Goal: Find specific page/section: Find specific page/section

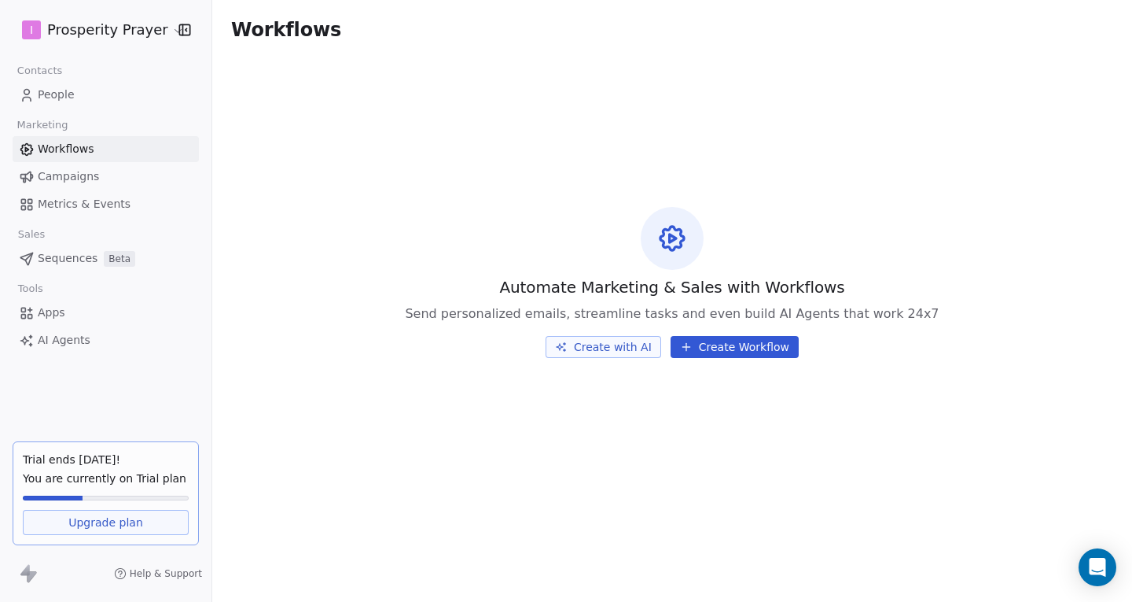
click at [94, 171] on span "Campaigns" at bounding box center [68, 176] width 61 height 17
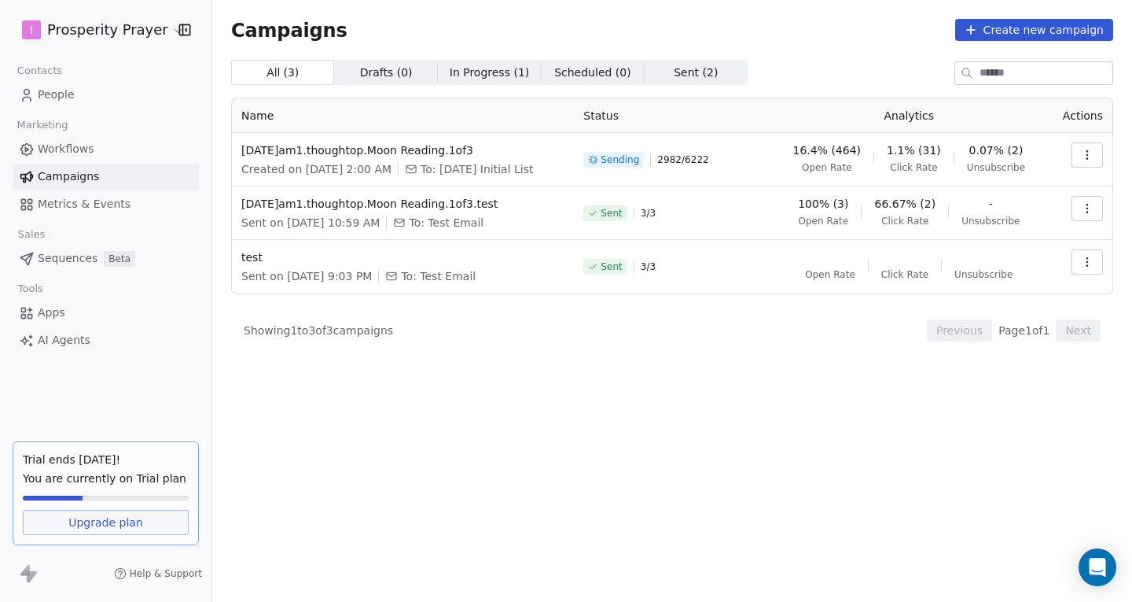
click at [679, 447] on div "All ( 3 ) All ( 3 ) Drafts ( 0 ) Drafts ( 0 ) In Progress ( 1 ) In Progress ( 1…" at bounding box center [672, 261] width 882 height 403
click at [634, 322] on div "Showing 1 to 3 of 3 campaigns Previous Page 1 of 1 Next" at bounding box center [672, 330] width 882 height 22
click at [635, 319] on div "Showing 1 to 3 of 3 campaigns Previous Page 1 of 1 Next" at bounding box center [672, 330] width 882 height 22
